Goal: Ask a question

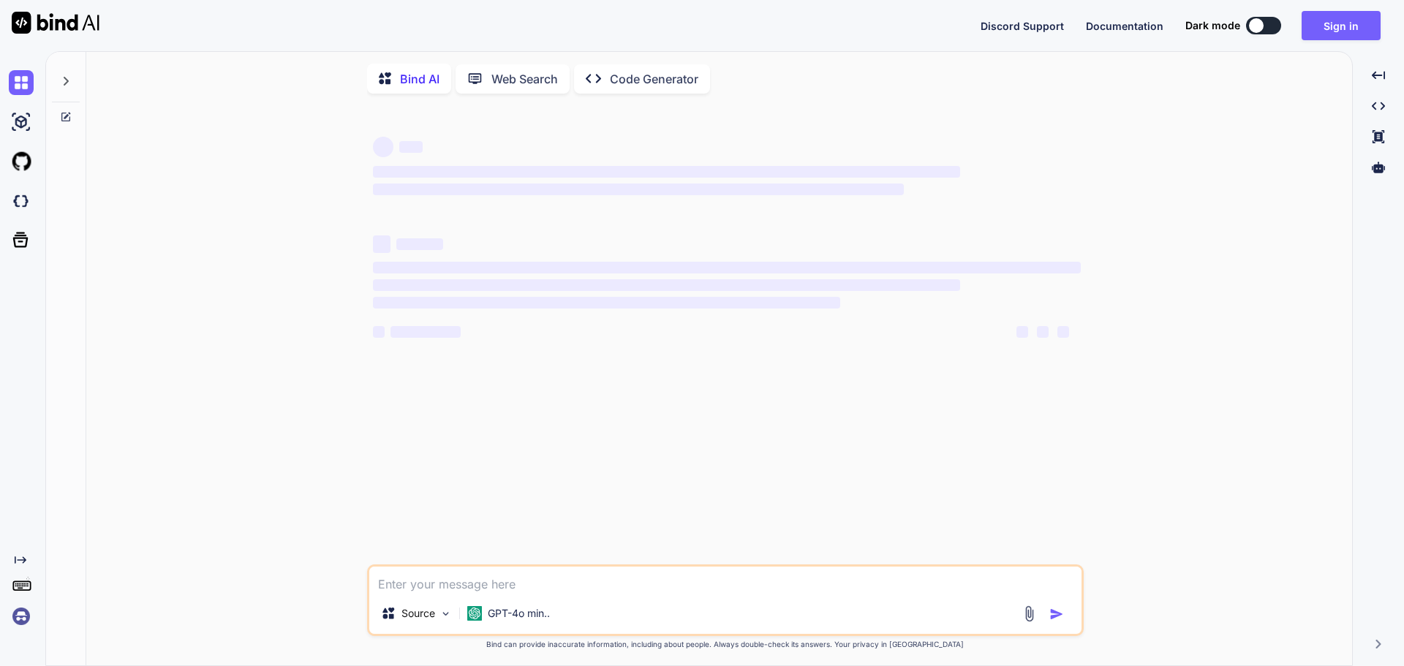
type textarea "x"
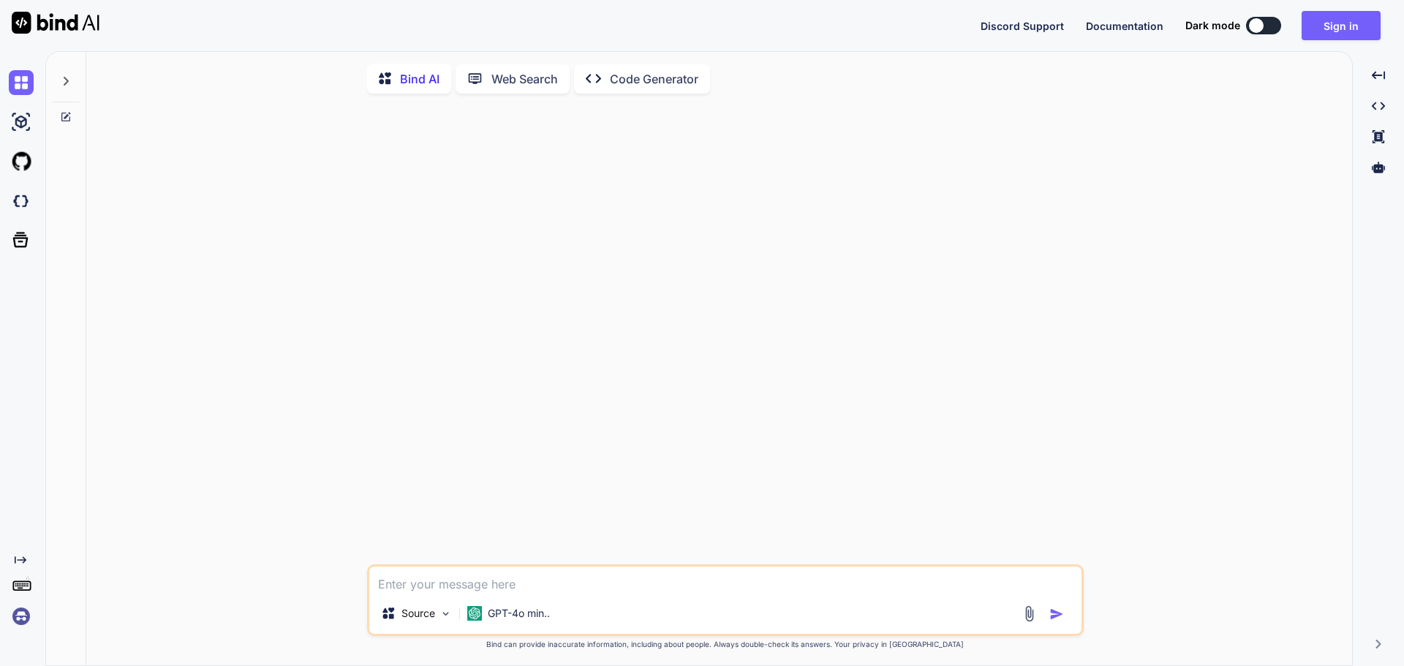
click at [503, 571] on textarea at bounding box center [725, 580] width 712 height 26
type textarea "public async Task<List<SubCatModel>> GetSubCategoryDetail(string userId, string…"
type textarea "x"
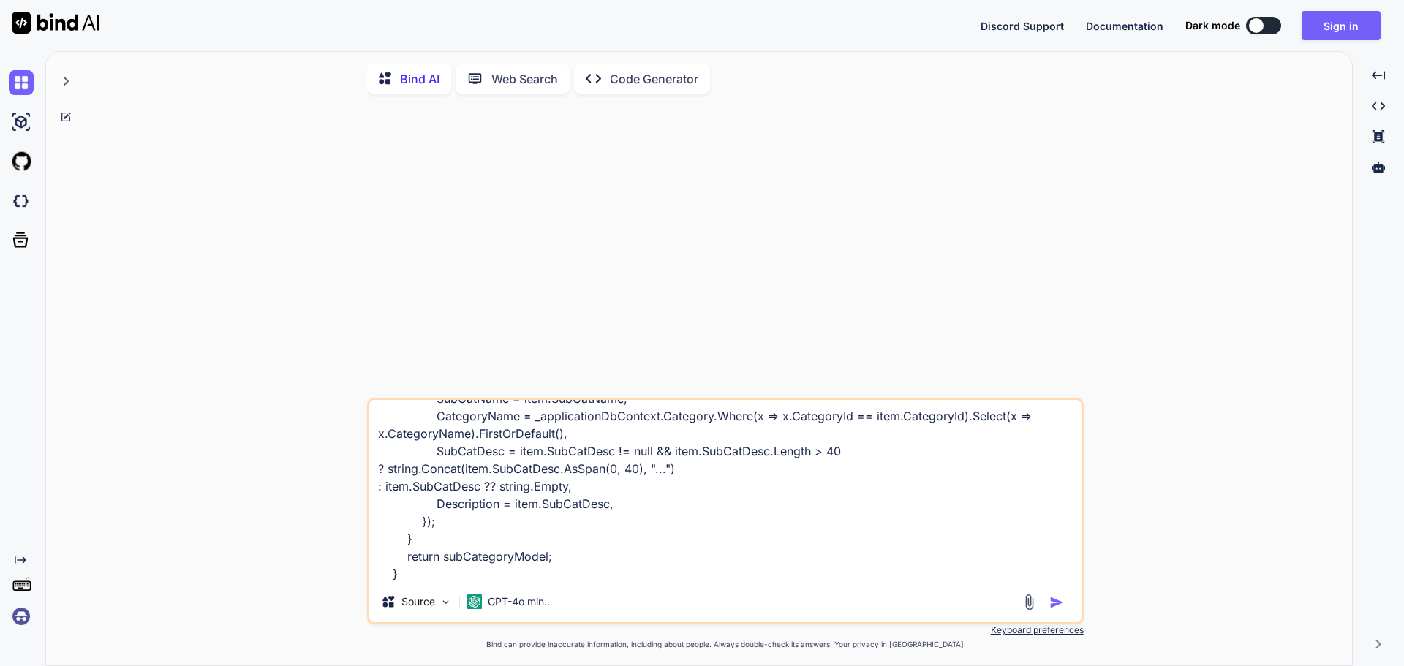
type textarea "public async Task<List<SubCatModel>> GetSubCategoryDetail(string userId, string…"
type textarea "x"
type textarea "public async Task<List<SubCatModel>> GetSubCategoryDetail(string userId, string…"
type textarea "x"
type textarea "public async Task<List<SubCatModel>> GetSubCategoryDetail(string userId, string…"
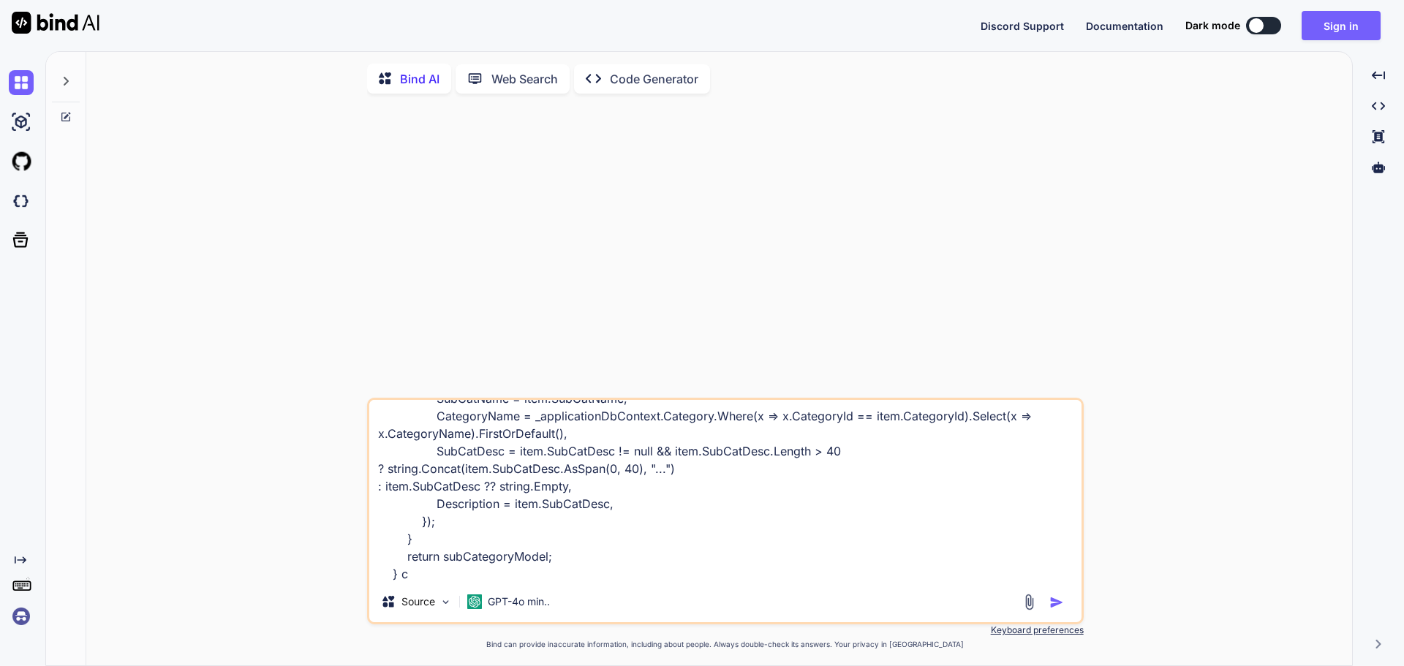
type textarea "x"
type textarea "public async Task<List<SubCatModel>> GetSubCategoryDetail(string userId, string…"
type textarea "x"
type textarea "public async Task<List<SubCatModel>> GetSubCategoryDetail(string userId, string…"
type textarea "x"
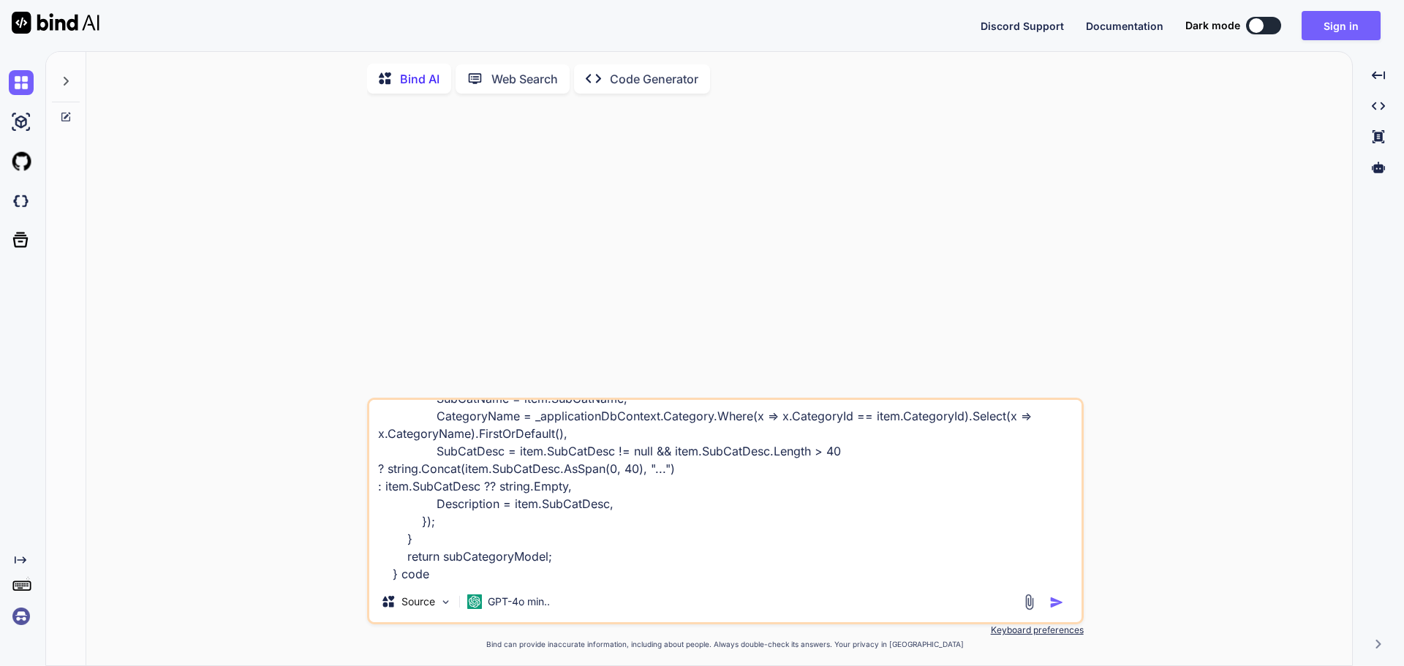
type textarea "public async Task<List<SubCatModel>> GetSubCategoryDetail(string userId, string…"
type textarea "x"
type textarea "public async Task<List<SubCatModel>> GetSubCategoryDetail(string userId, string…"
type textarea "x"
type textarea "public async Task<List<SubCatModel>> GetSubCategoryDetail(string userId, string…"
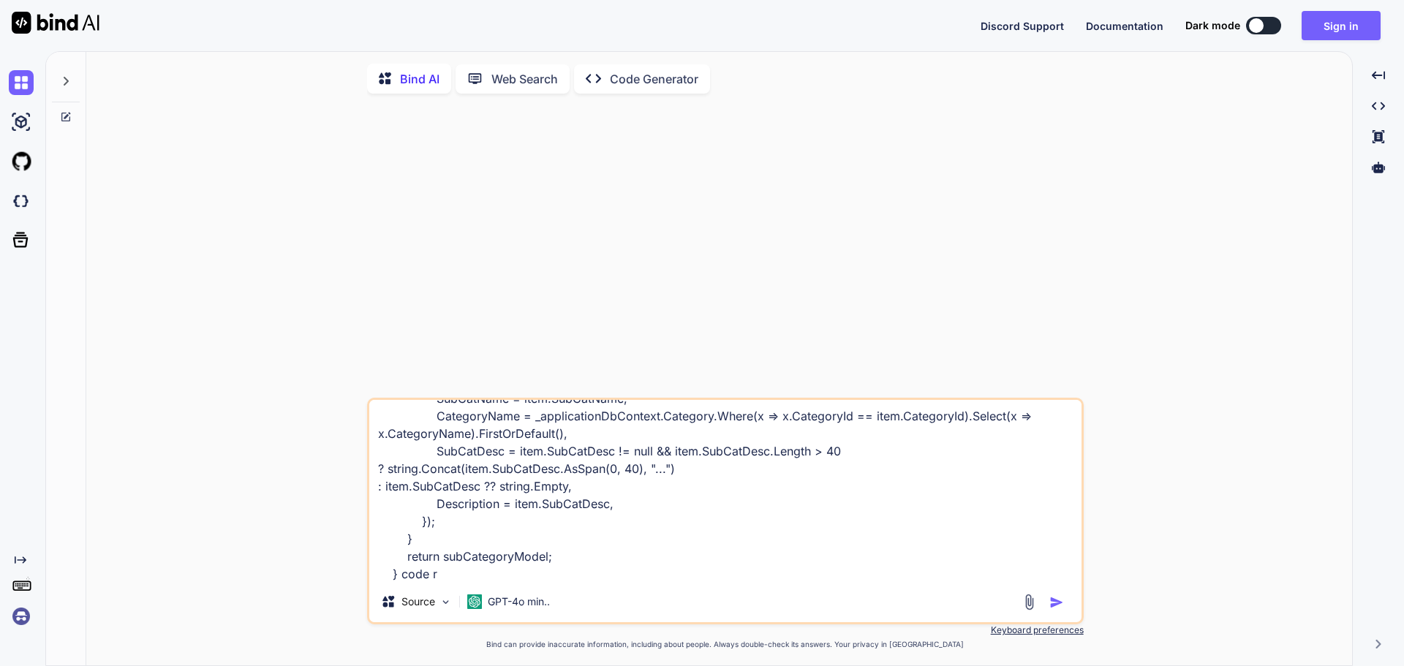
type textarea "x"
type textarea "public async Task<List<SubCatModel>> GetSubCategoryDetail(string userId, string…"
type textarea "x"
type textarea "public async Task<List<SubCatModel>> GetSubCategoryDetail(string userId, string…"
type textarea "x"
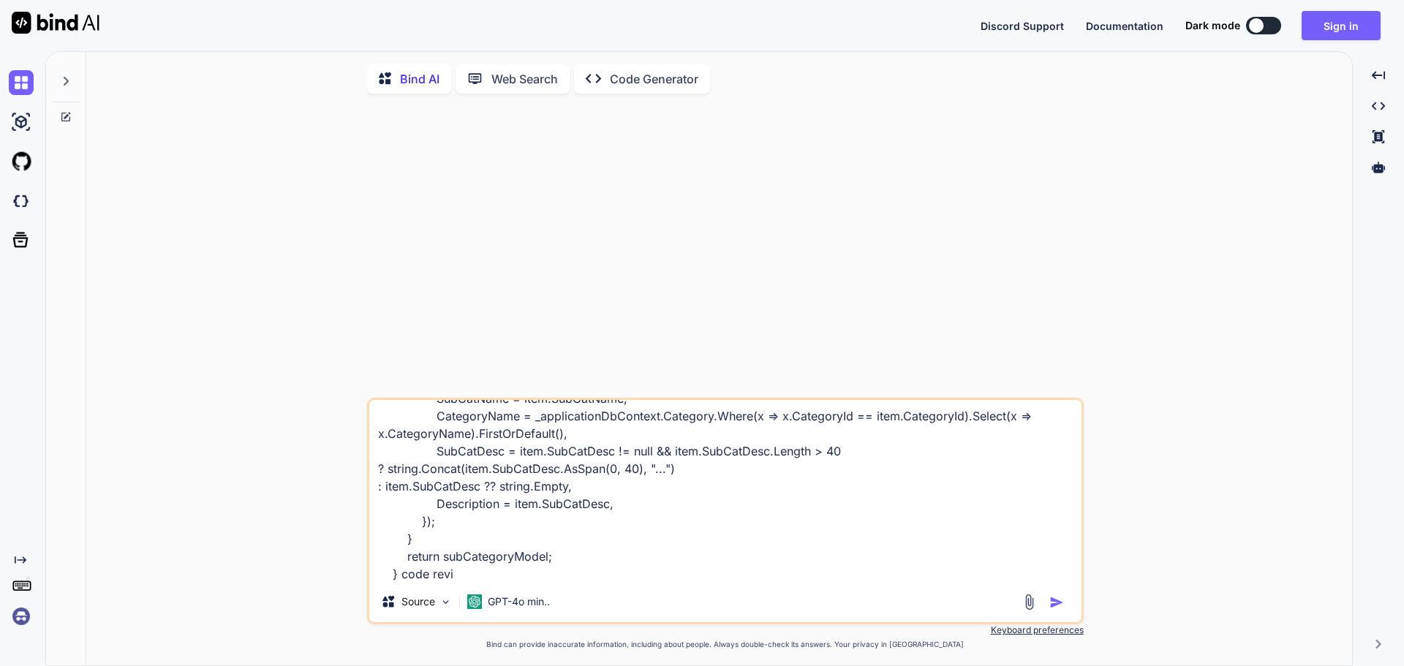
type textarea "public async Task<List<SubCatModel>> GetSubCategoryDetail(string userId, string…"
type textarea "x"
type textarea "public async Task<List<SubCatModel>> GetSubCategoryDetail(string userId, string…"
type textarea "x"
click at [399, 578] on textarea "public async Task<List<SubCatModel>> GetSubCategoryDetail(string userId, string…" at bounding box center [725, 490] width 712 height 181
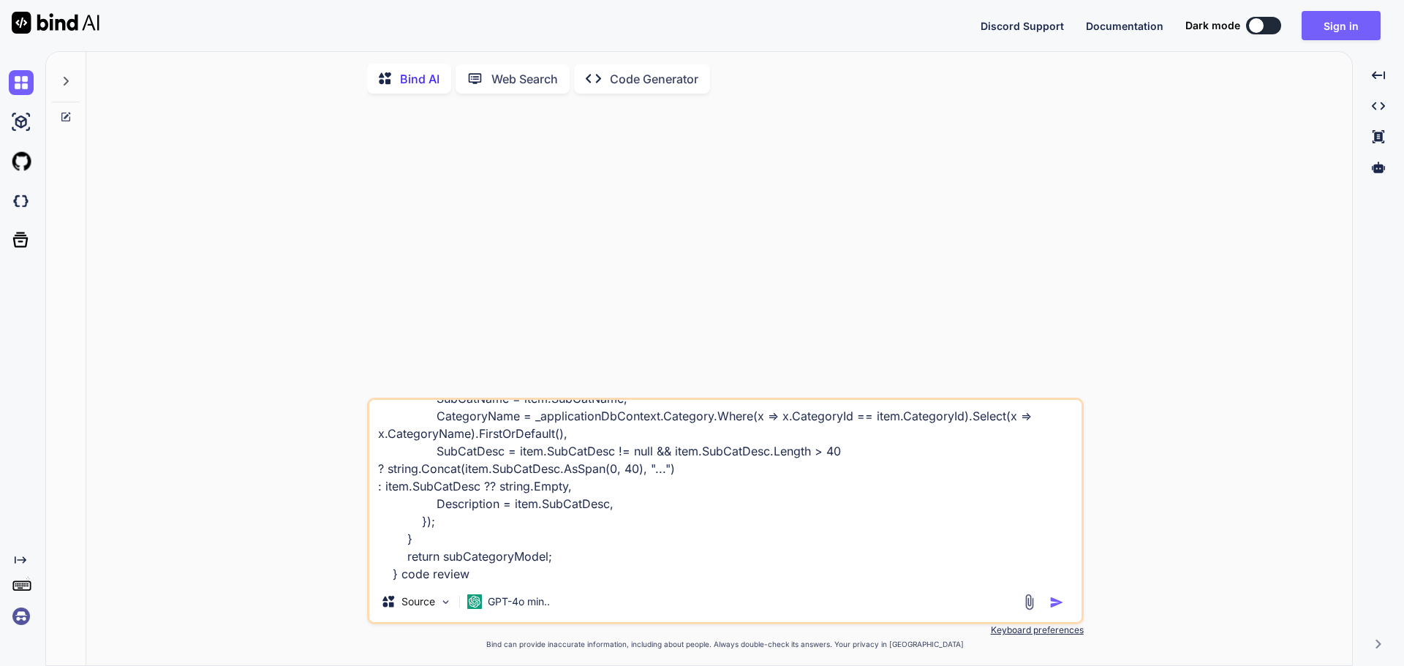
type textarea "public async Task<List<SubCatModel>> GetSubCategoryDetail(string userId, string…"
click at [1053, 600] on img "button" at bounding box center [1057, 602] width 15 height 15
type textarea "x"
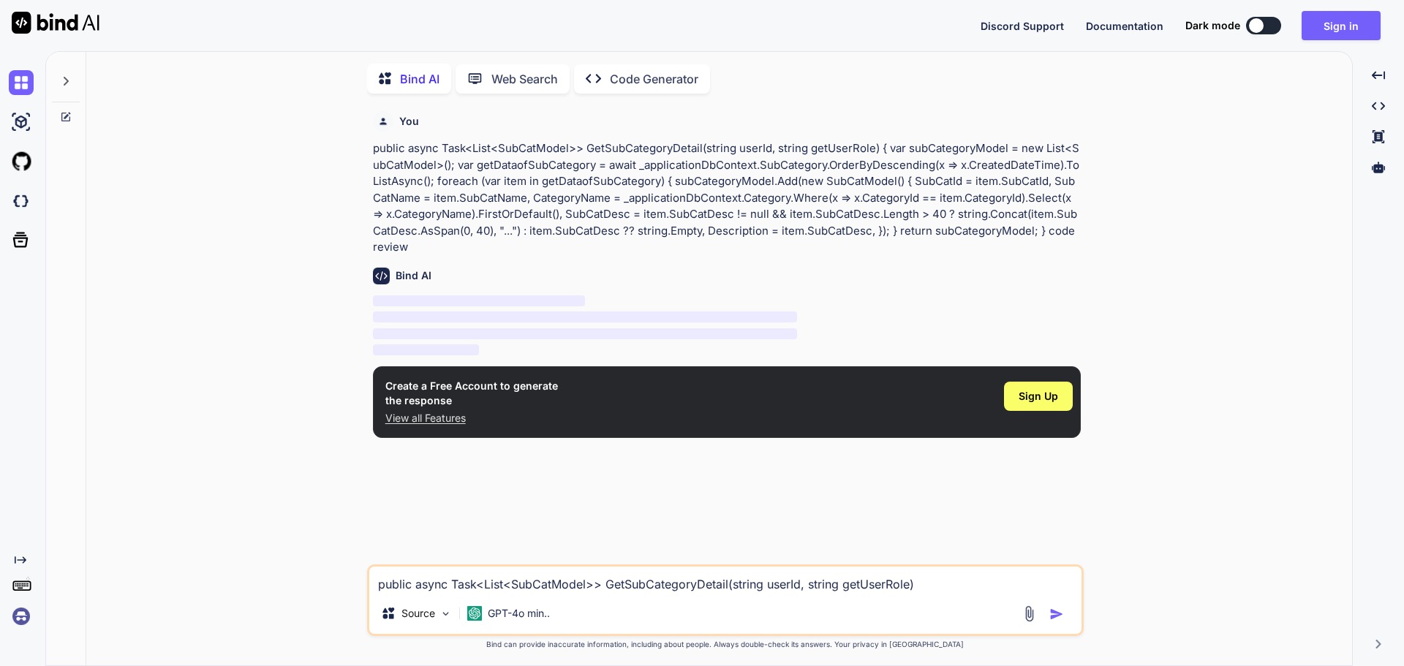
scroll to position [6, 0]
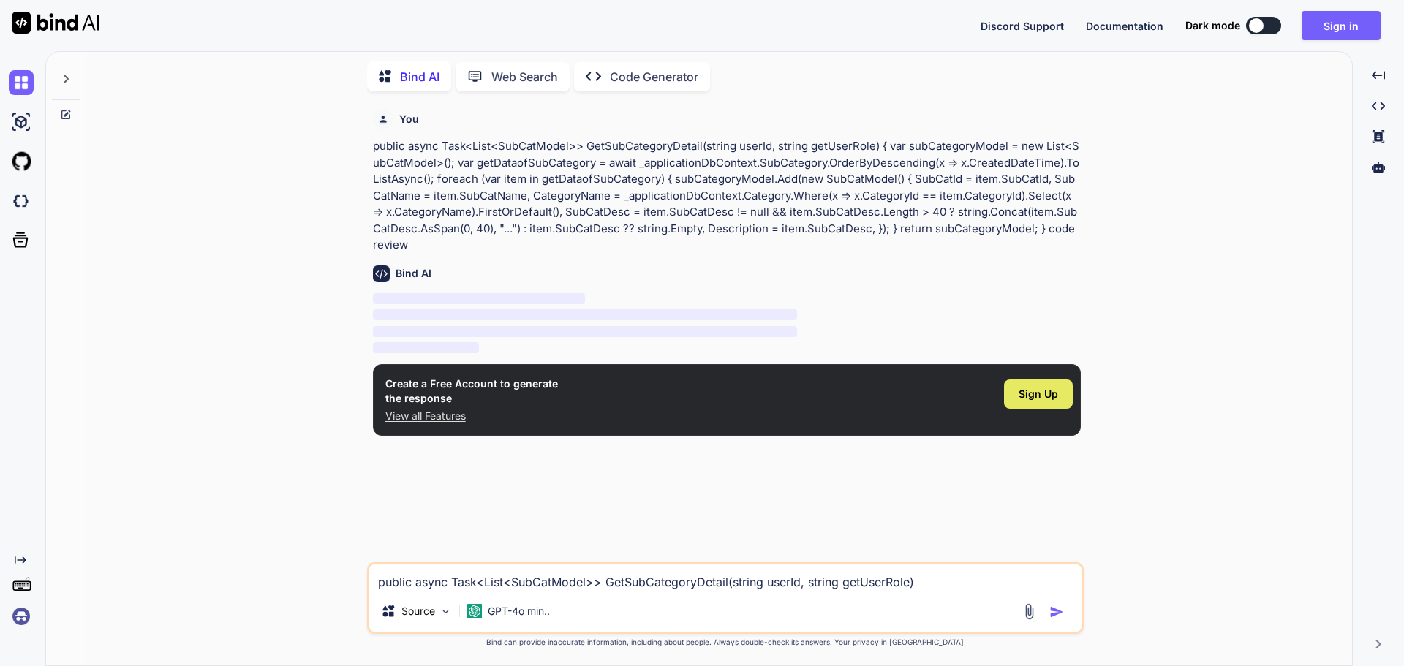
click at [1035, 390] on span "Sign Up" at bounding box center [1038, 394] width 39 height 15
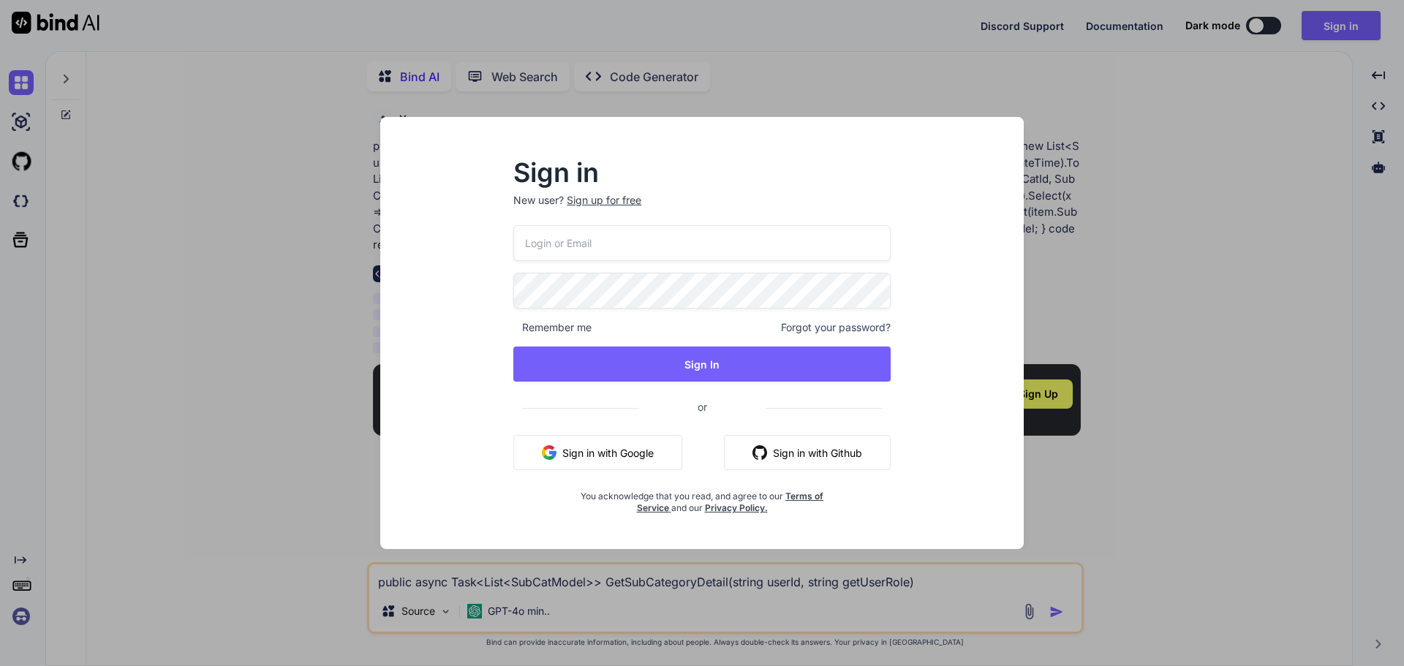
click at [625, 229] on input "email" at bounding box center [701, 243] width 377 height 36
type input "[EMAIL_ADDRESS][DOMAIN_NAME]"
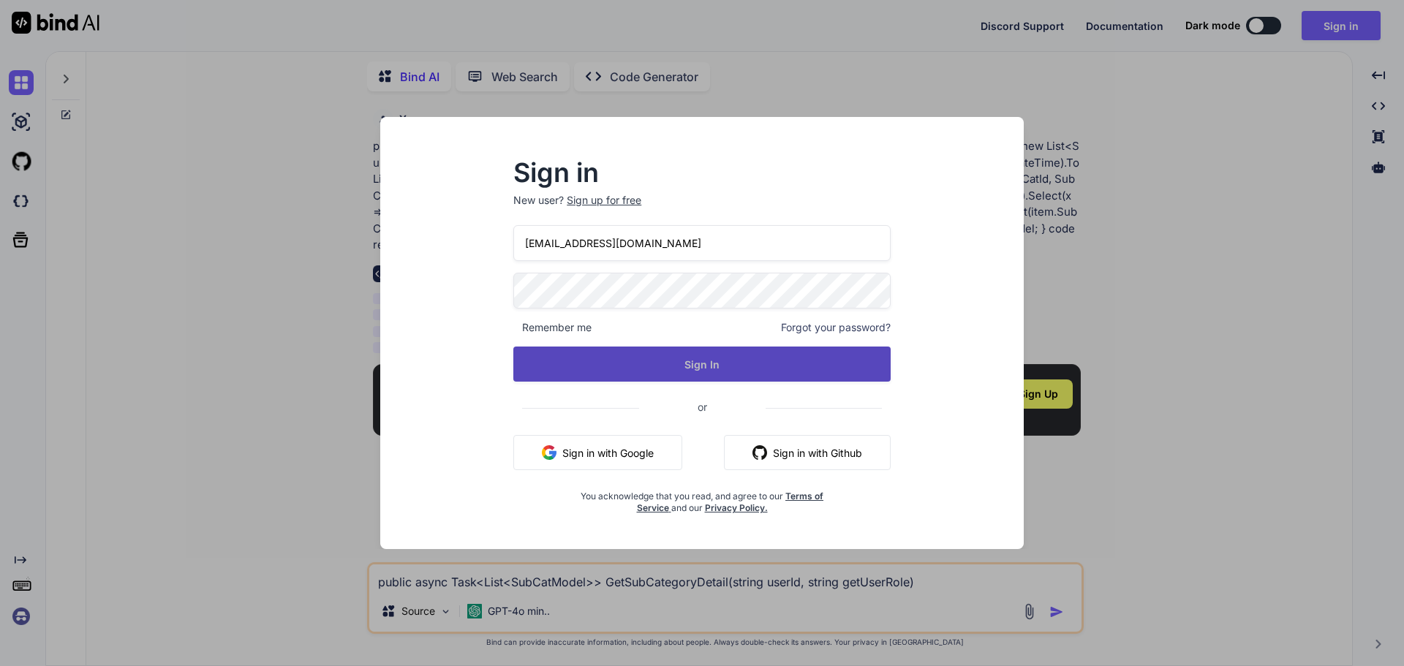
click at [610, 366] on button "Sign In" at bounding box center [701, 364] width 377 height 35
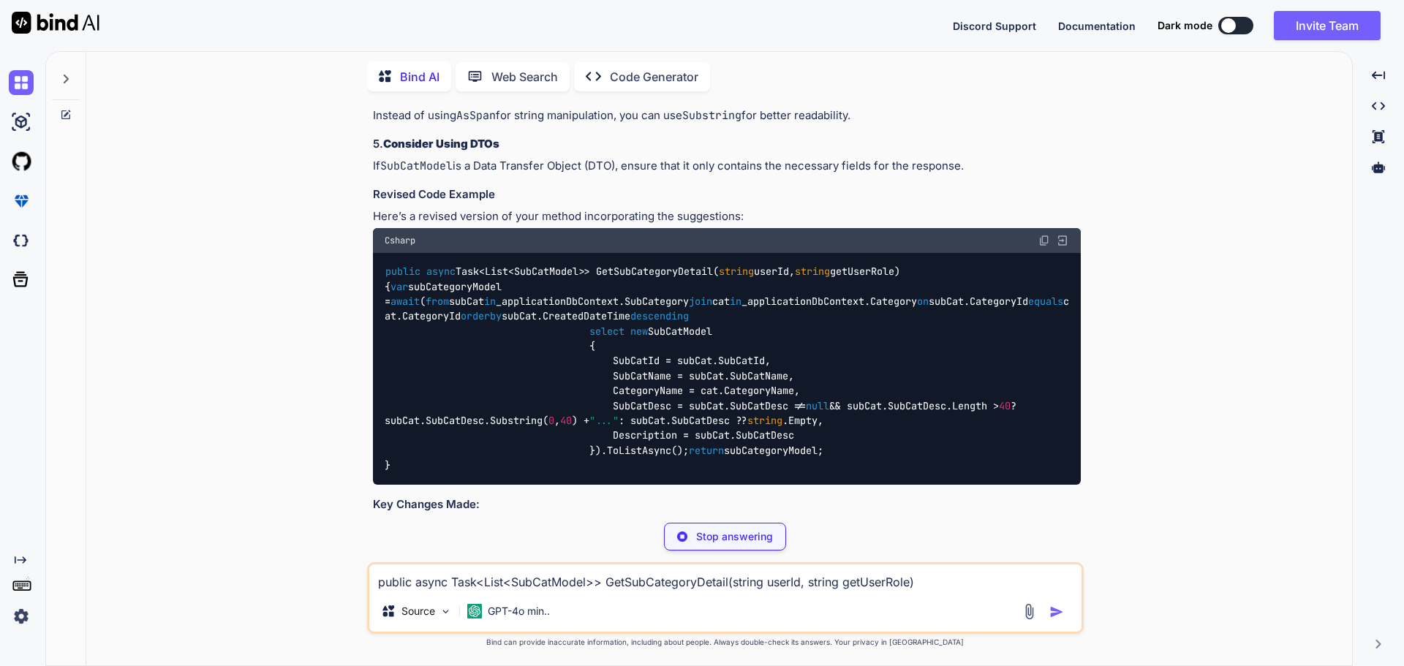
scroll to position [451, 0]
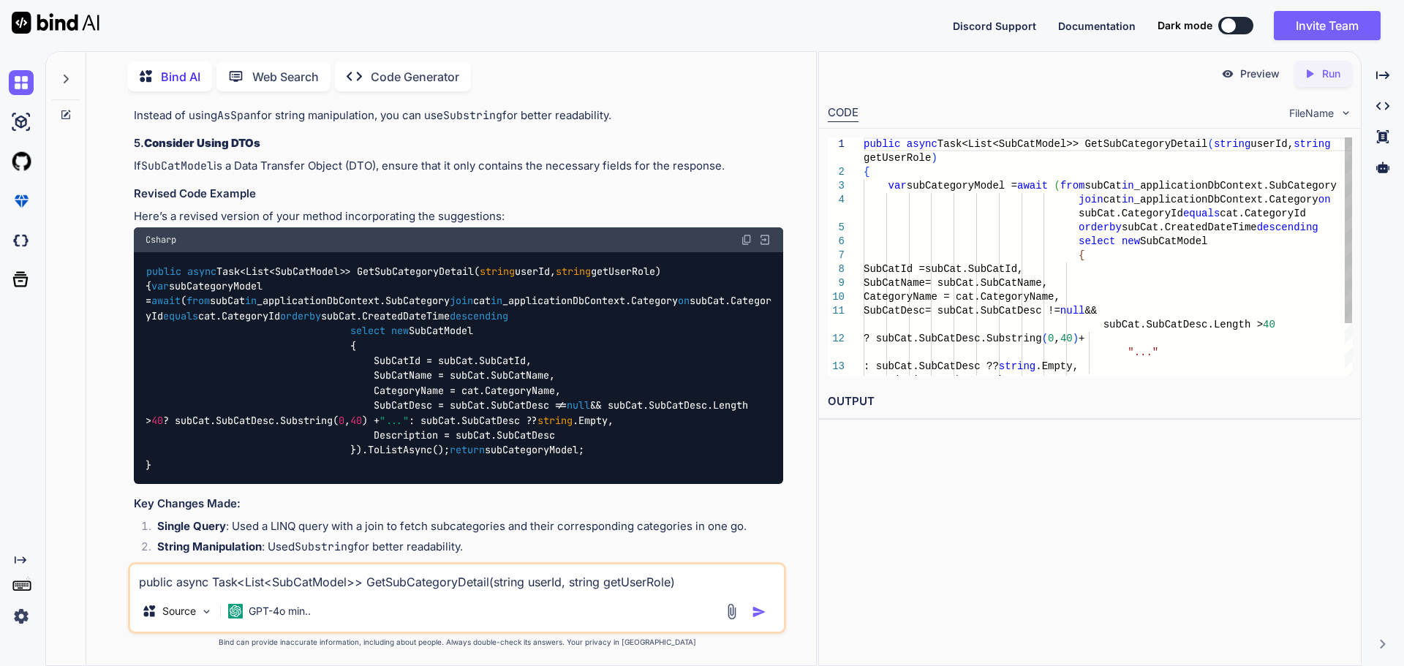
type textarea "x"
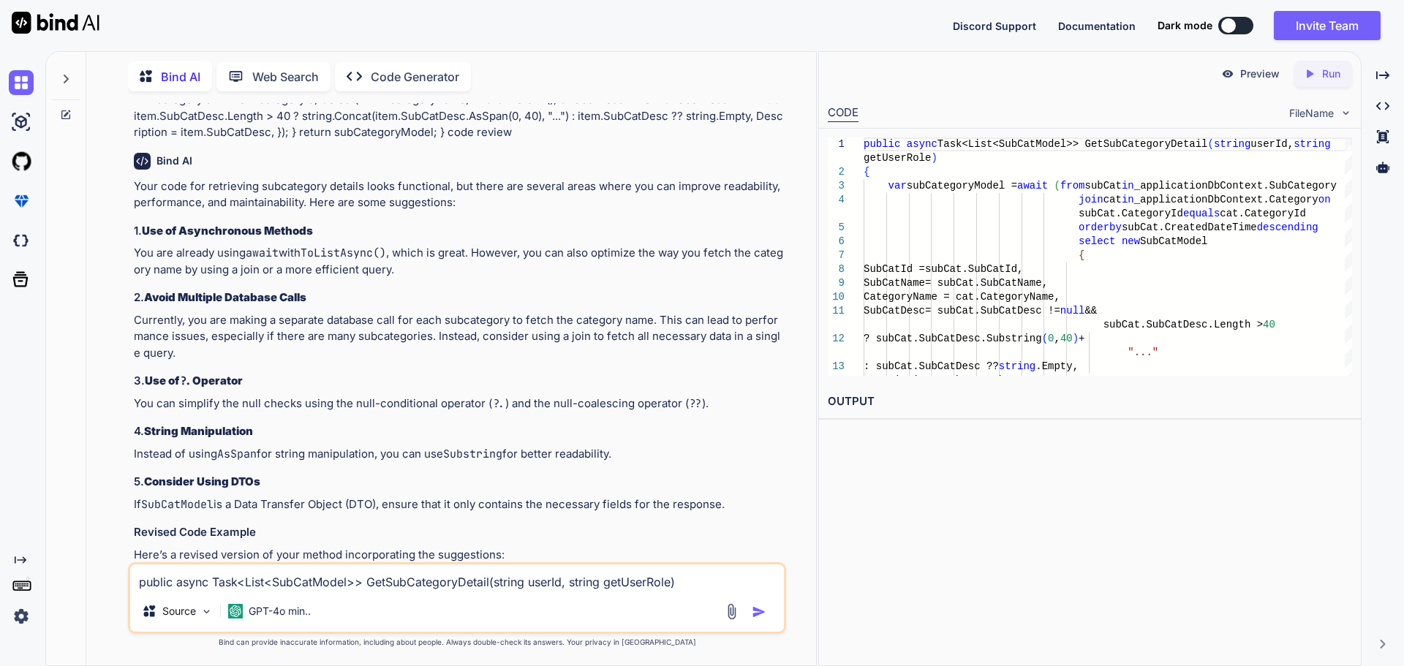
scroll to position [137, 0]
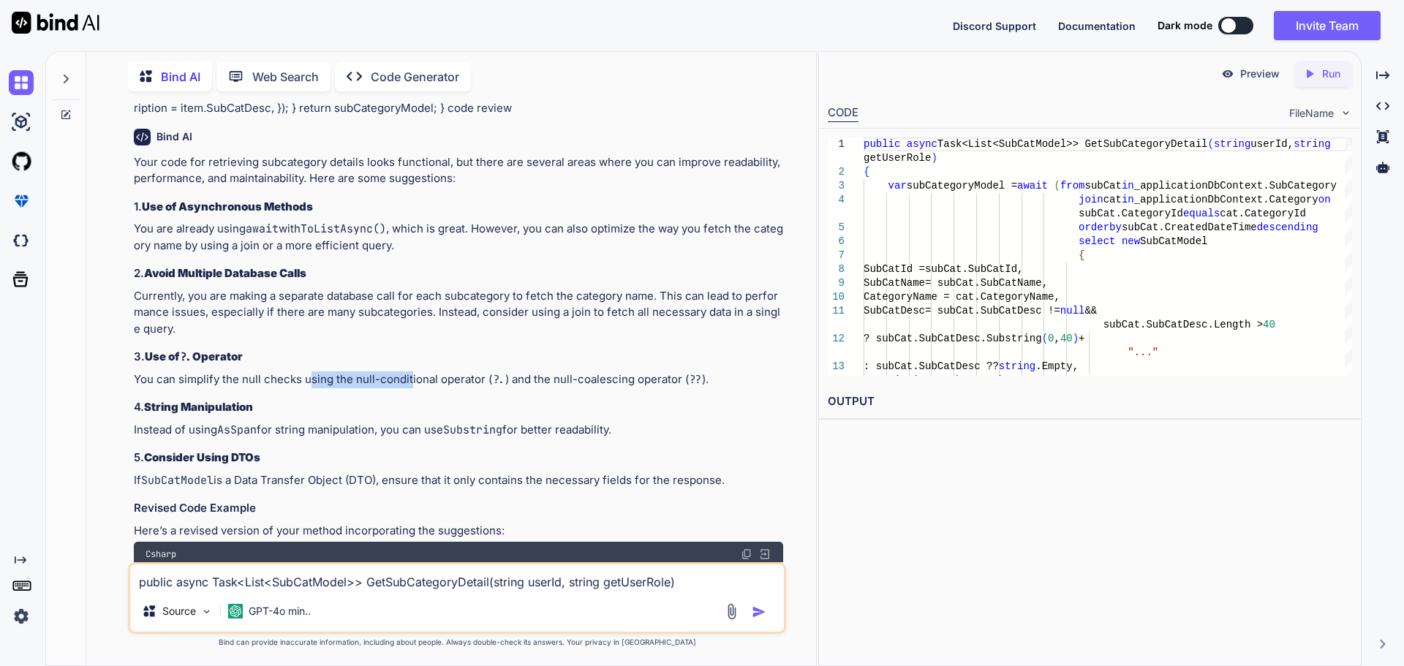
drag, startPoint x: 309, startPoint y: 378, endPoint x: 410, endPoint y: 379, distance: 100.2
click at [410, 379] on p "You can simplify the null checks using the null-conditional operator ( ?. ) and…" at bounding box center [459, 380] width 650 height 17
click at [391, 380] on p "You can simplify the null checks using the null-conditional operator ( ?. ) and…" at bounding box center [459, 380] width 650 height 17
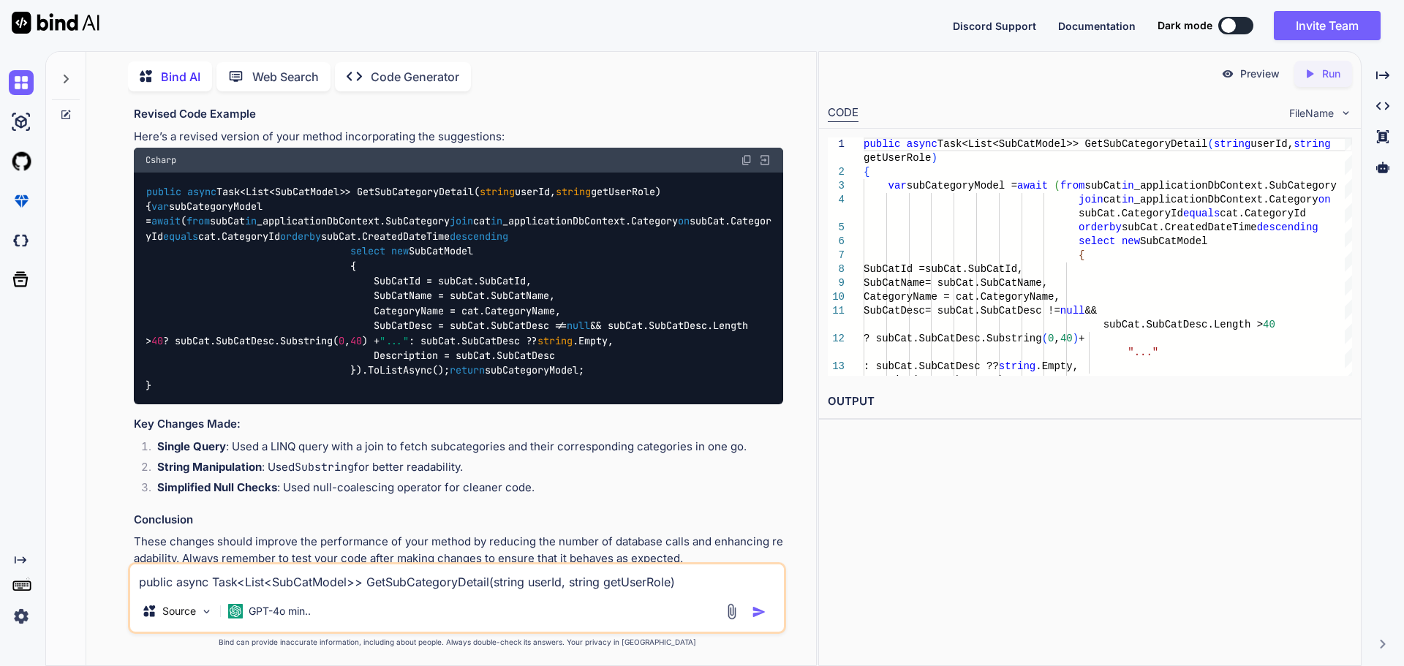
scroll to position [503, 0]
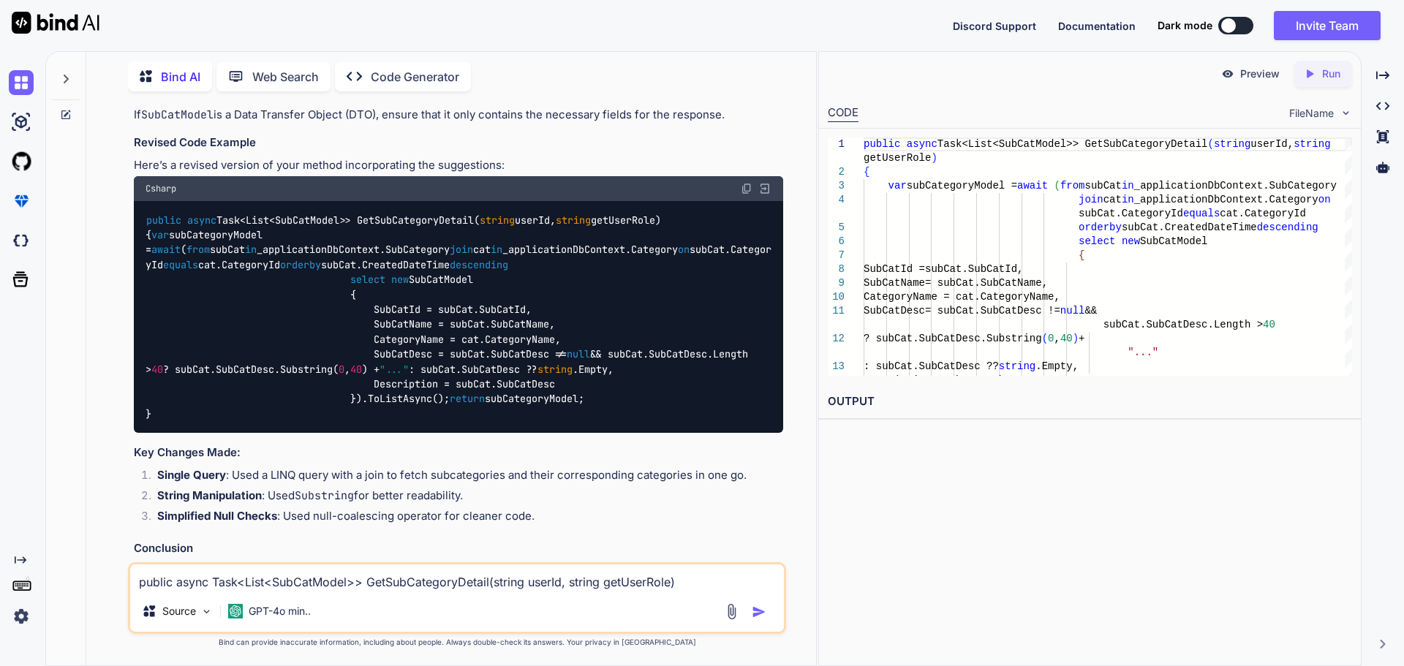
click at [609, 249] on code "public async Task<List<SubCatModel>> GetSubCategoryDetail( string userId, strin…" at bounding box center [459, 317] width 626 height 209
click at [576, 264] on code "public async Task<List<SubCatModel>> GetSubCategoryDetail( string userId, strin…" at bounding box center [459, 317] width 626 height 209
click at [575, 264] on code "public async Task<List<SubCatModel>> GetSubCategoryDetail( string userId, strin…" at bounding box center [459, 317] width 626 height 209
click at [629, 325] on div "public async Task<List<SubCatModel>> GetSubCategoryDetail( string userId, strin…" at bounding box center [459, 317] width 650 height 232
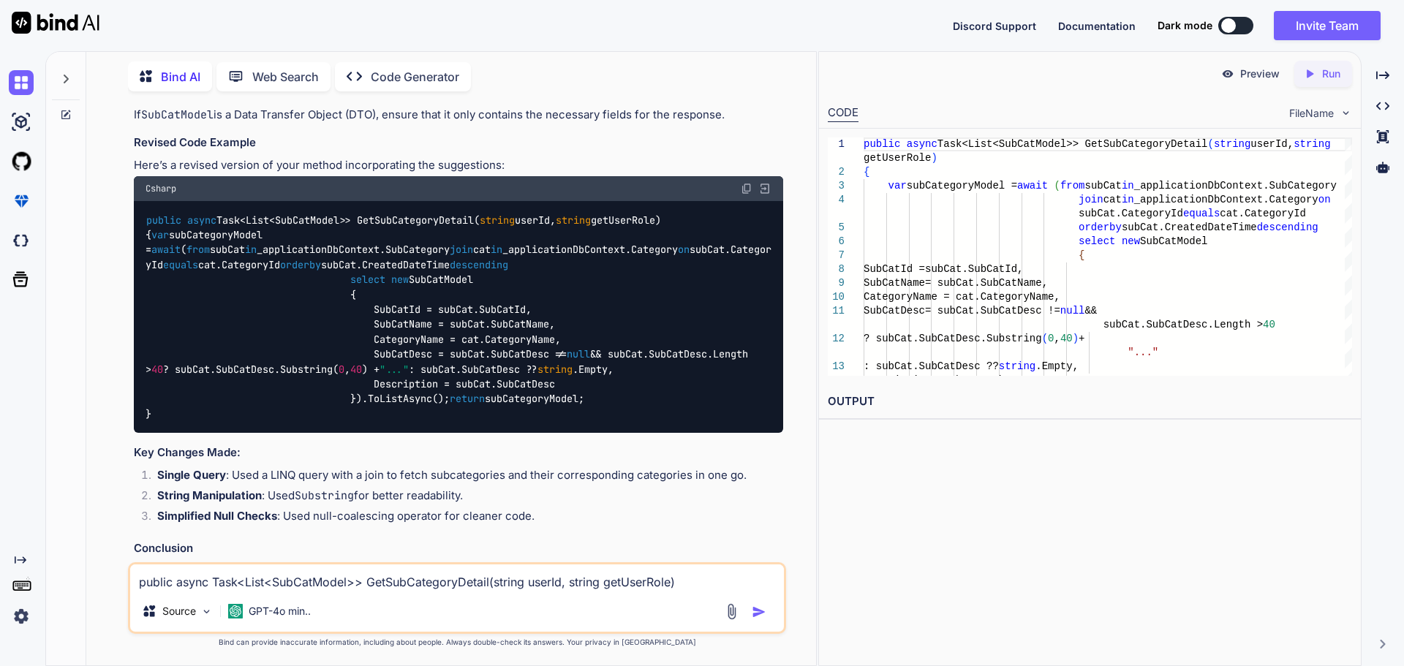
click at [582, 268] on code "public async Task<List<SubCatModel>> GetSubCategoryDetail( string userId, strin…" at bounding box center [459, 317] width 626 height 209
copy code "Category"
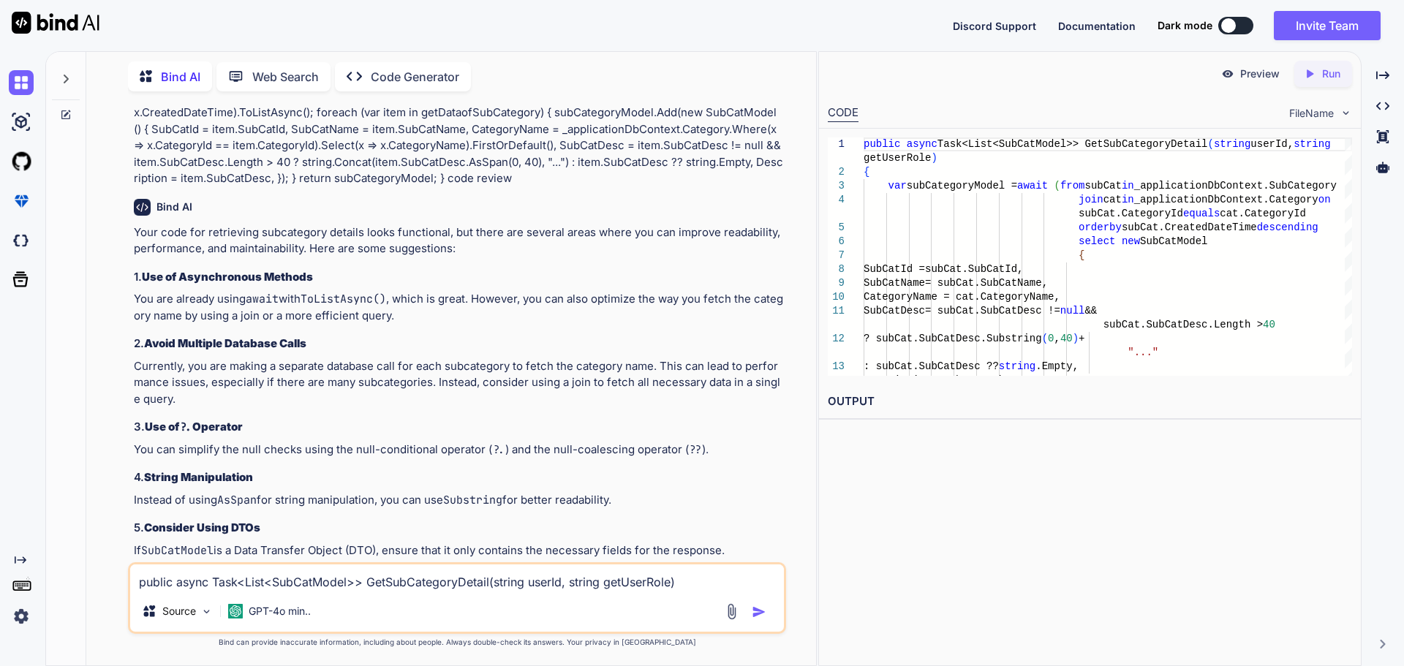
scroll to position [0, 0]
